Goal: Use online tool/utility: Utilize a website feature to perform a specific function

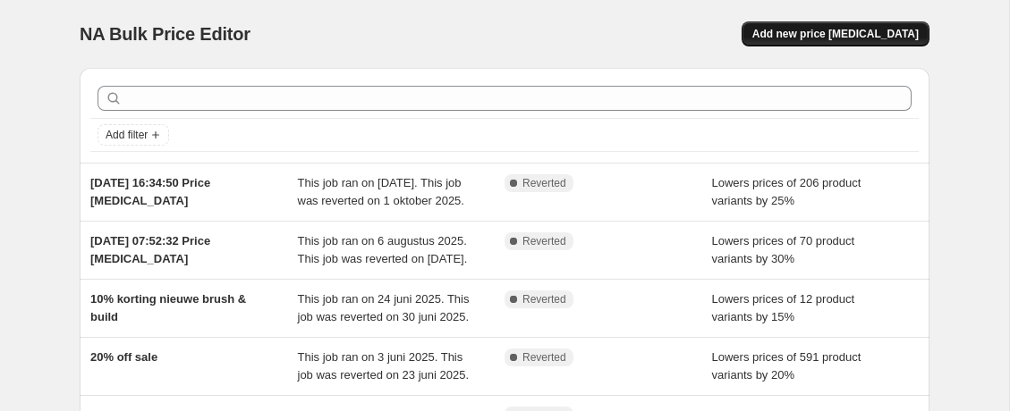
click at [898, 38] on span "Add new price [MEDICAL_DATA]" at bounding box center [835, 34] width 166 height 14
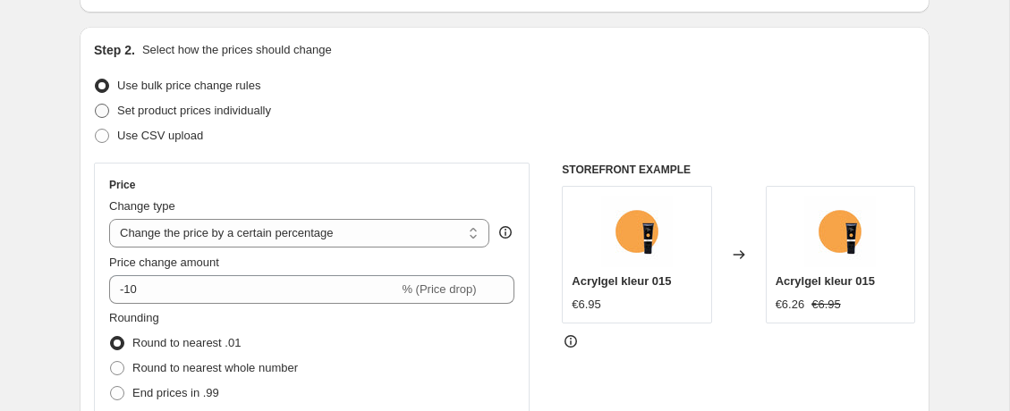
scroll to position [199, 0]
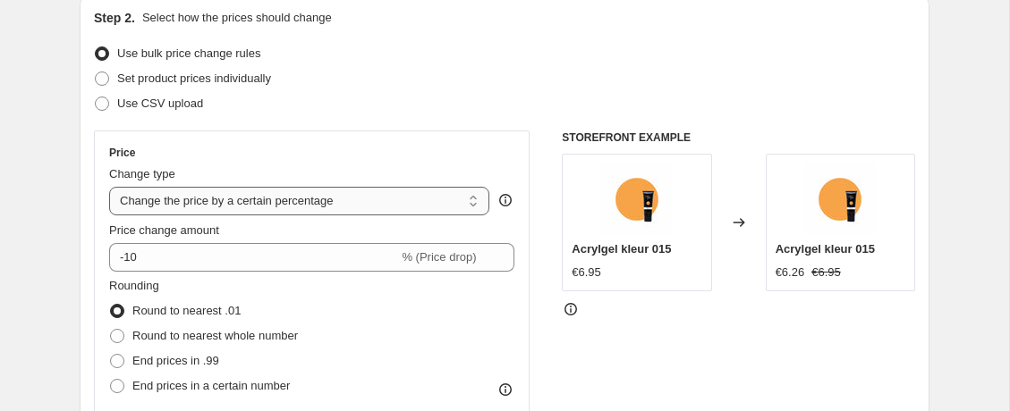
select select "to"
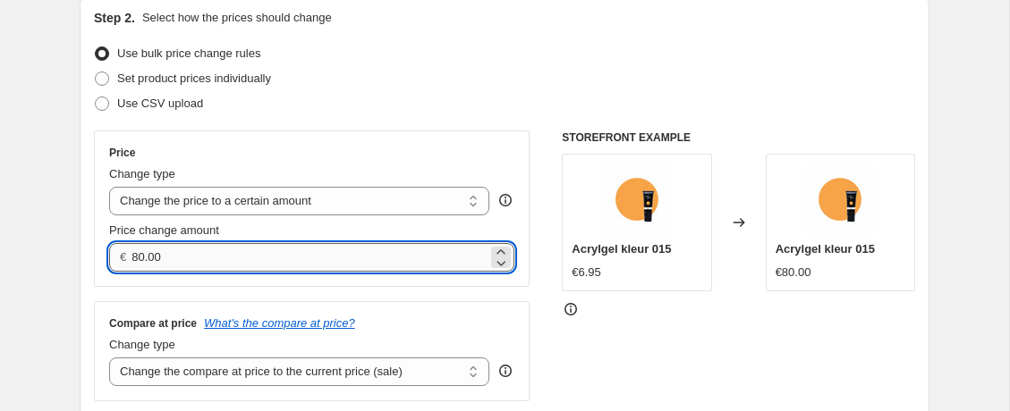
click at [266, 257] on input "80.00" at bounding box center [308, 257] width 355 height 29
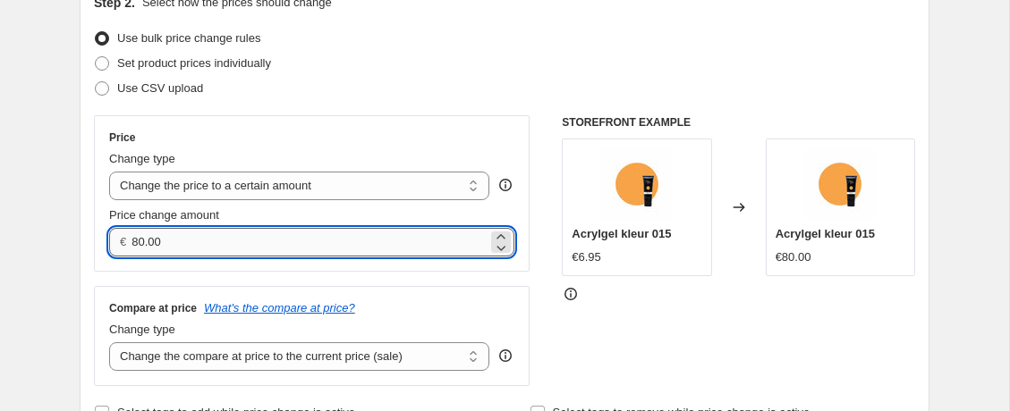
scroll to position [218, 0]
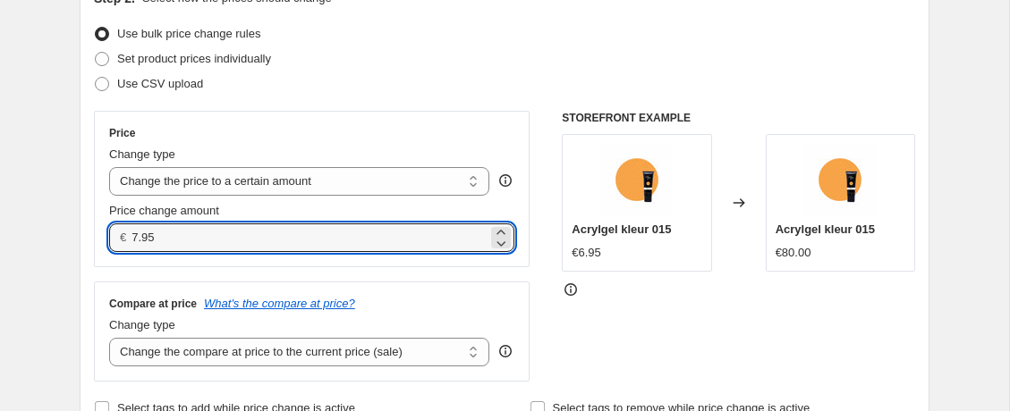
type input "7.95"
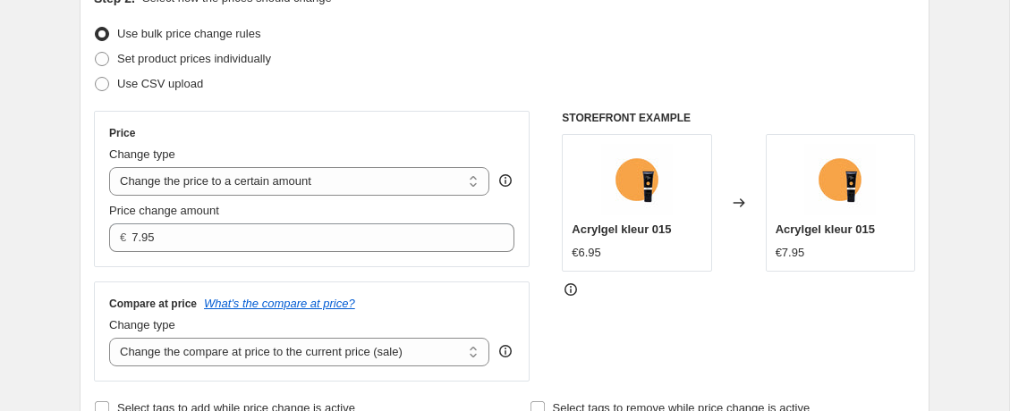
click at [773, 332] on div "STOREFRONT EXAMPLE Acrylgel kleur 015 €6.95 Changed to Acrylgel kleur 015 €7.95" at bounding box center [738, 246] width 353 height 271
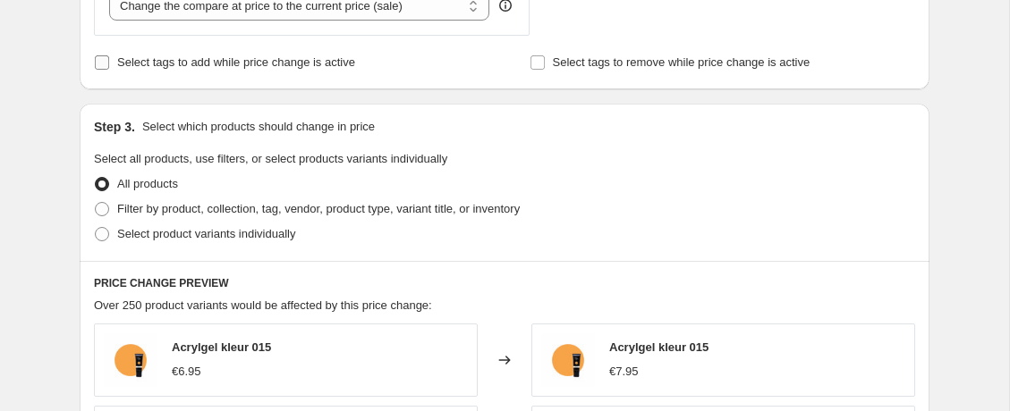
scroll to position [614, 0]
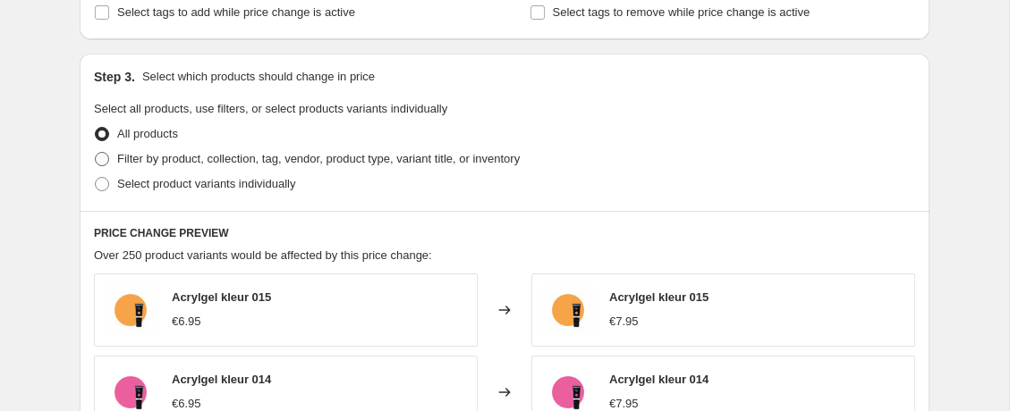
click at [163, 158] on span "Filter by product, collection, tag, vendor, product type, variant title, or inv…" at bounding box center [318, 158] width 402 height 13
click at [96, 153] on input "Filter by product, collection, tag, vendor, product type, variant title, or inv…" at bounding box center [95, 152] width 1 height 1
radio input "true"
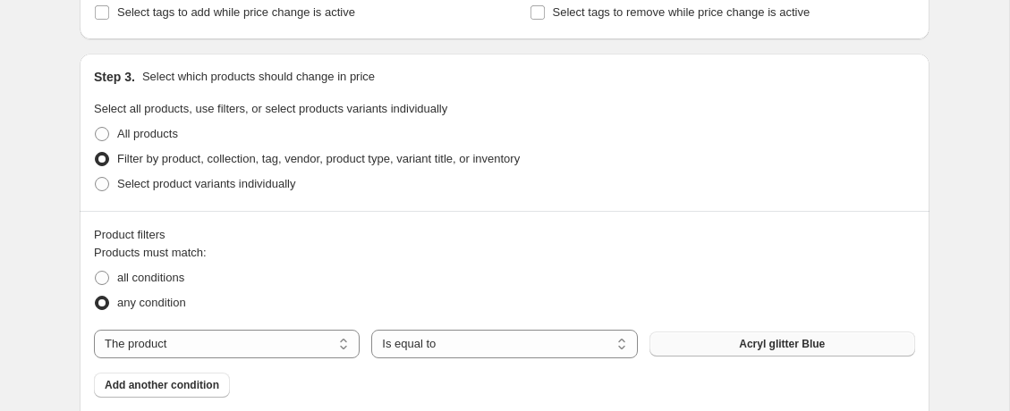
click at [773, 337] on button "Acryl glitter Blue" at bounding box center [782, 344] width 266 height 25
click at [169, 282] on span "all conditions" at bounding box center [150, 277] width 67 height 13
click at [96, 272] on input "all conditions" at bounding box center [95, 271] width 1 height 1
radio input "true"
drag, startPoint x: 331, startPoint y: 336, endPoint x: 344, endPoint y: 343, distance: 15.2
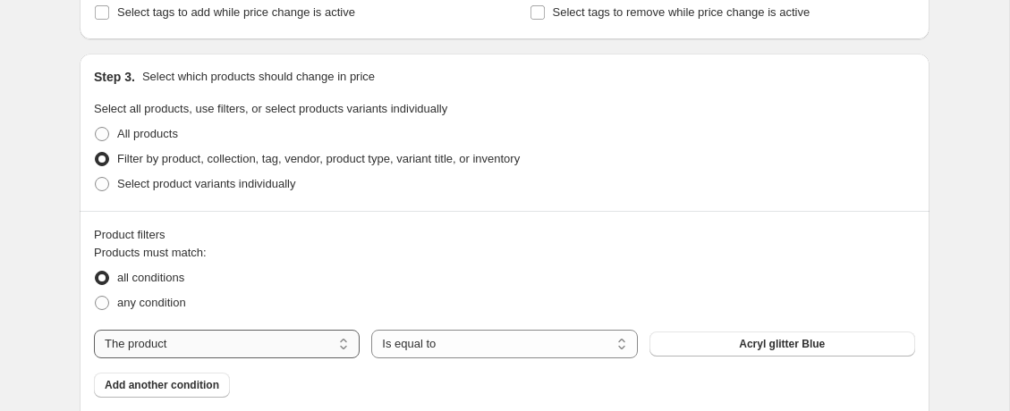
click at [422, 343] on div "The product The product's collection The product's tag The product's vendor The…" at bounding box center [504, 344] width 821 height 29
select select "tag"
click at [740, 350] on button "BIAB" at bounding box center [782, 344] width 266 height 25
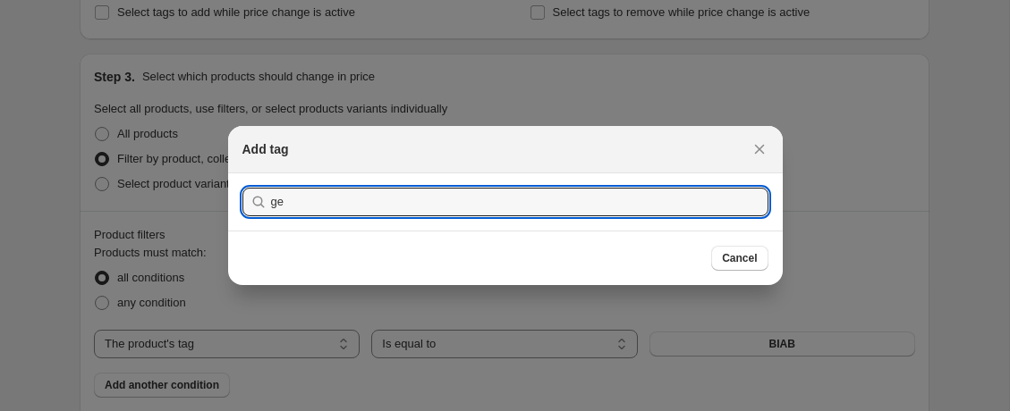
type input "g"
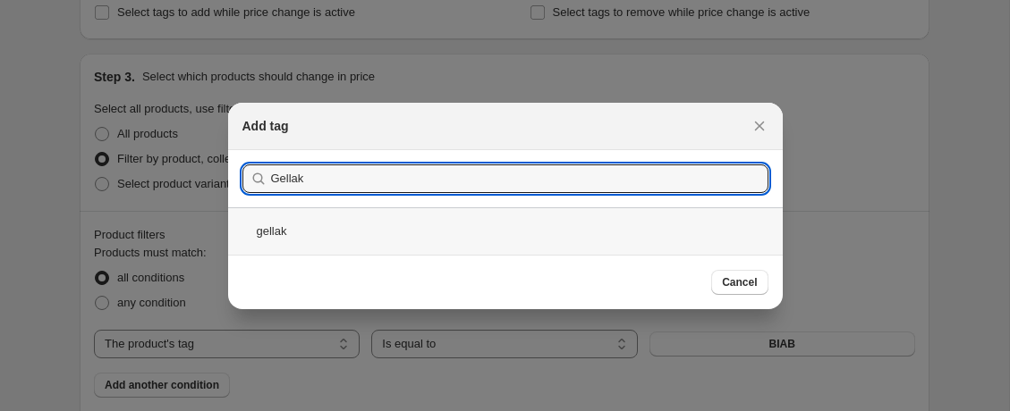
type input "Gellak"
click at [467, 241] on div "gellak" at bounding box center [505, 230] width 554 height 47
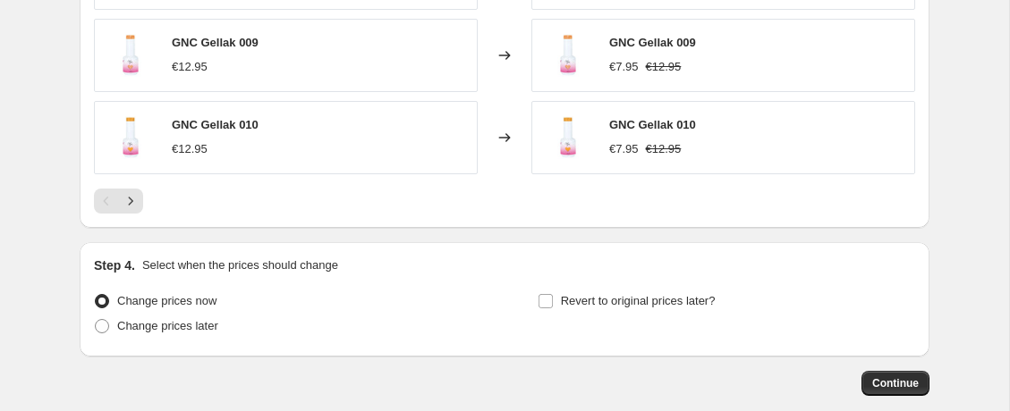
scroll to position [1340, 0]
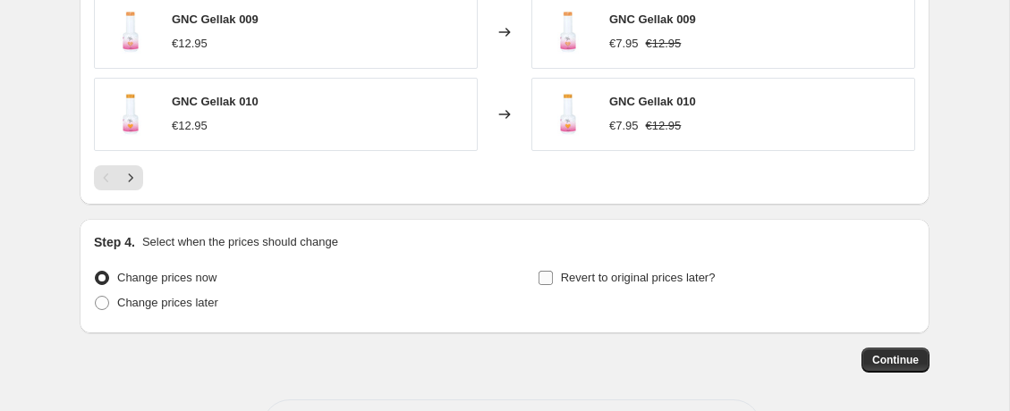
click at [571, 278] on span "Revert to original prices later?" at bounding box center [638, 277] width 155 height 13
click at [553, 278] on input "Revert to original prices later?" at bounding box center [545, 278] width 14 height 14
checkbox input "true"
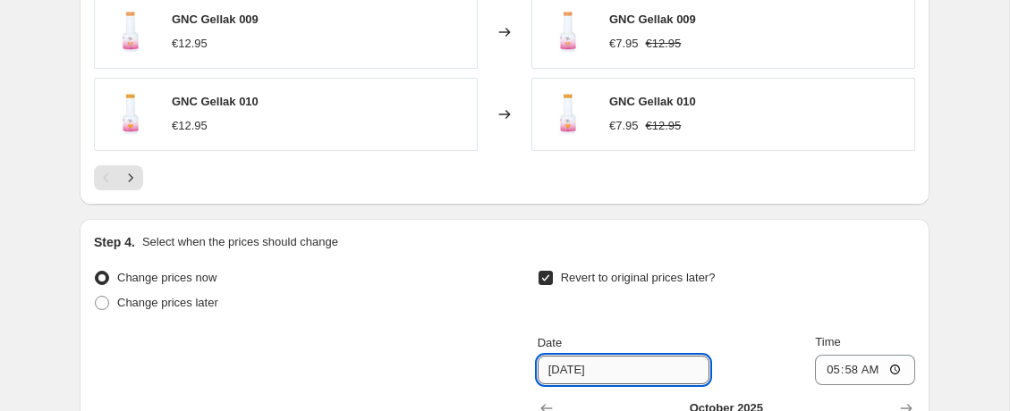
click at [683, 369] on input "[DATE]" at bounding box center [623, 370] width 172 height 29
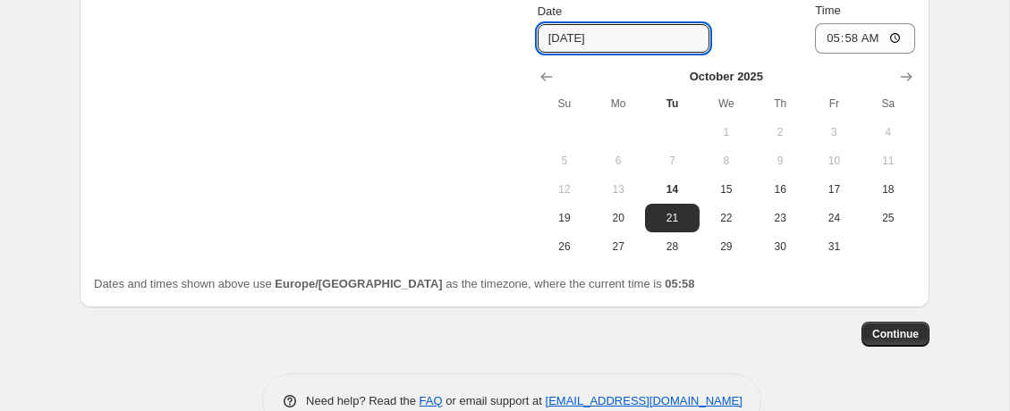
scroll to position [1674, 0]
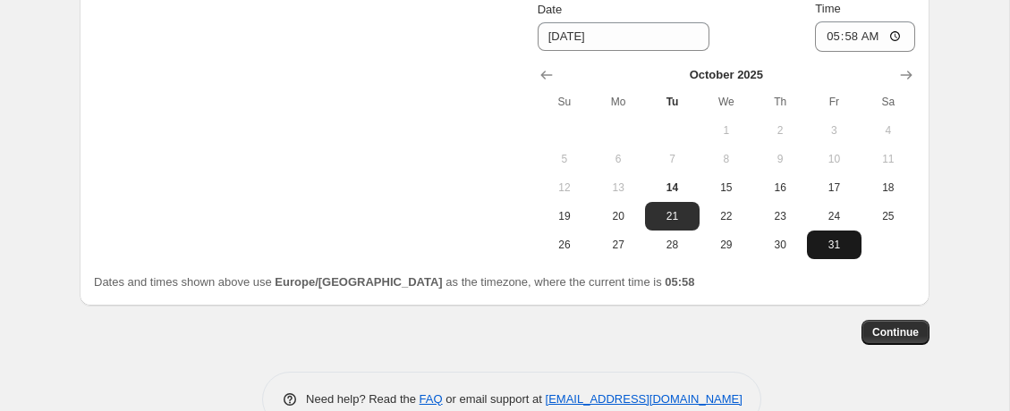
click at [842, 240] on span "31" at bounding box center [833, 245] width 39 height 14
type input "[DATE]"
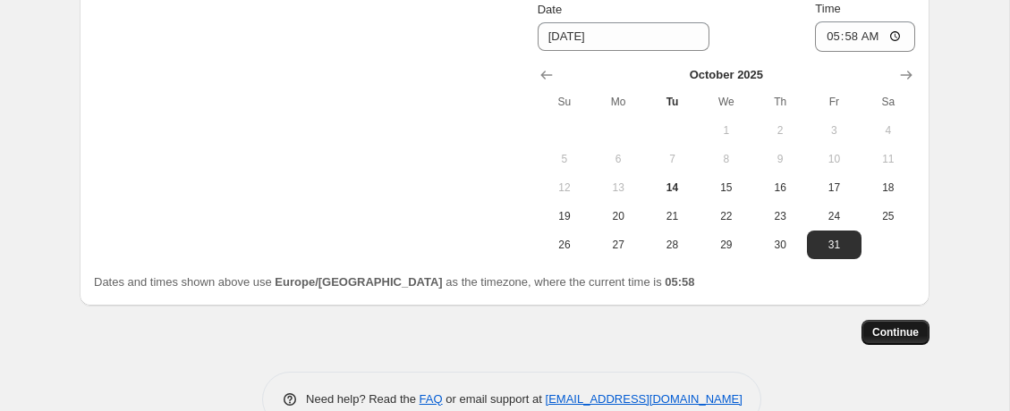
click at [903, 333] on span "Continue" at bounding box center [895, 332] width 46 height 14
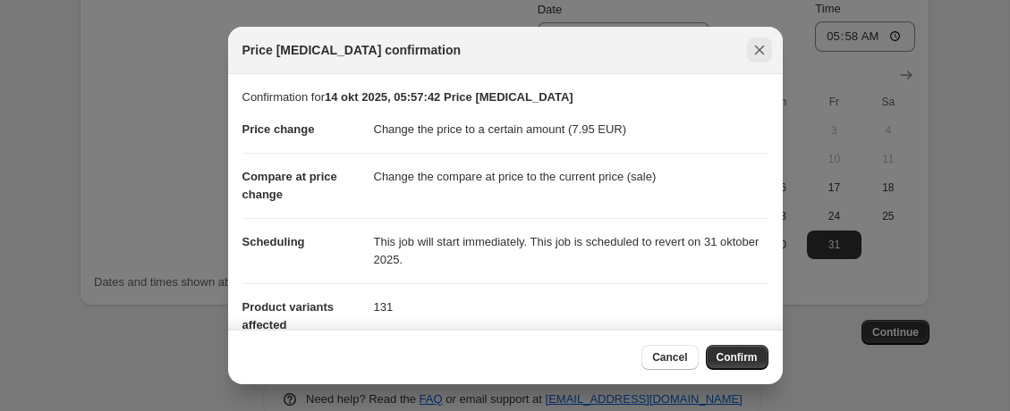
click at [757, 56] on icon "Close" at bounding box center [759, 50] width 18 height 18
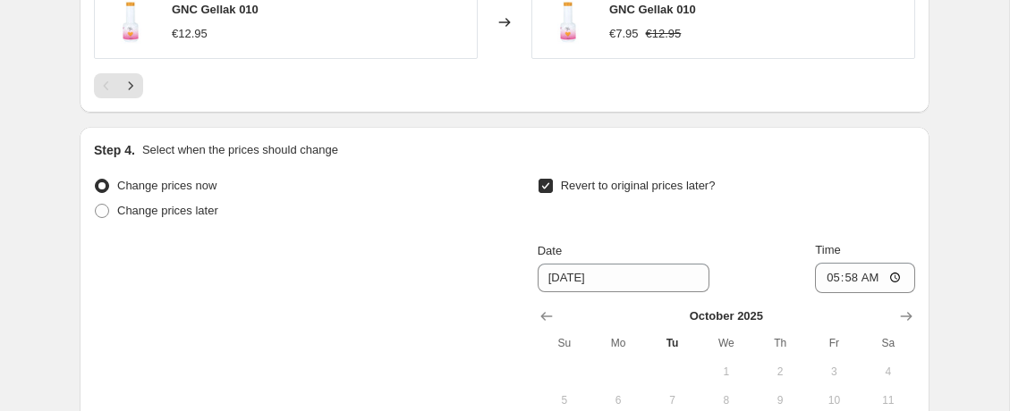
scroll to position [1619, 0]
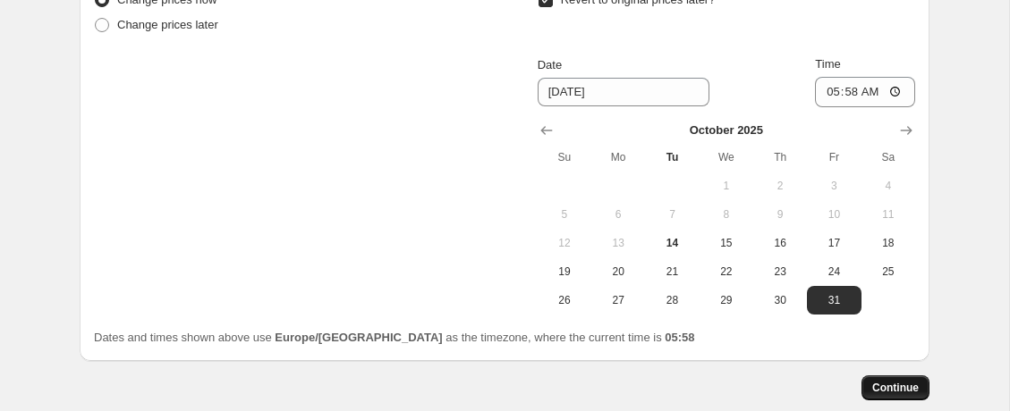
click at [883, 382] on button "Continue" at bounding box center [895, 388] width 68 height 25
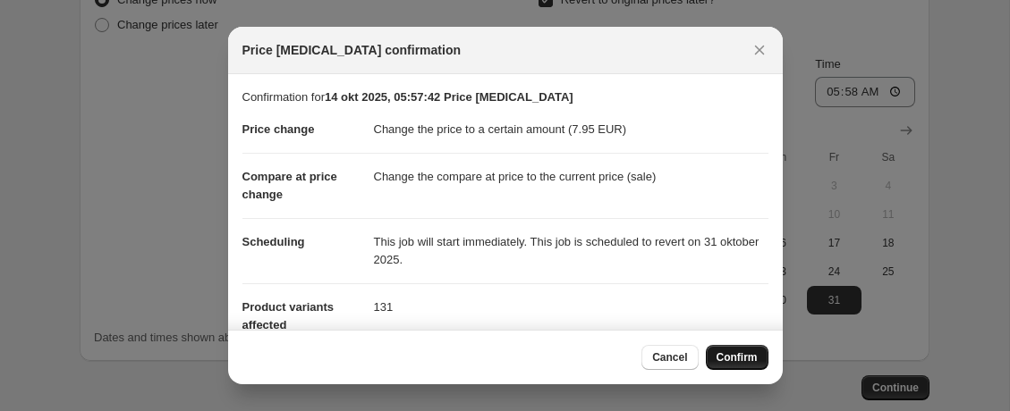
click at [737, 359] on span "Confirm" at bounding box center [736, 358] width 41 height 14
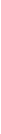
scroll to position [1091, 0]
